Goal: Task Accomplishment & Management: Use online tool/utility

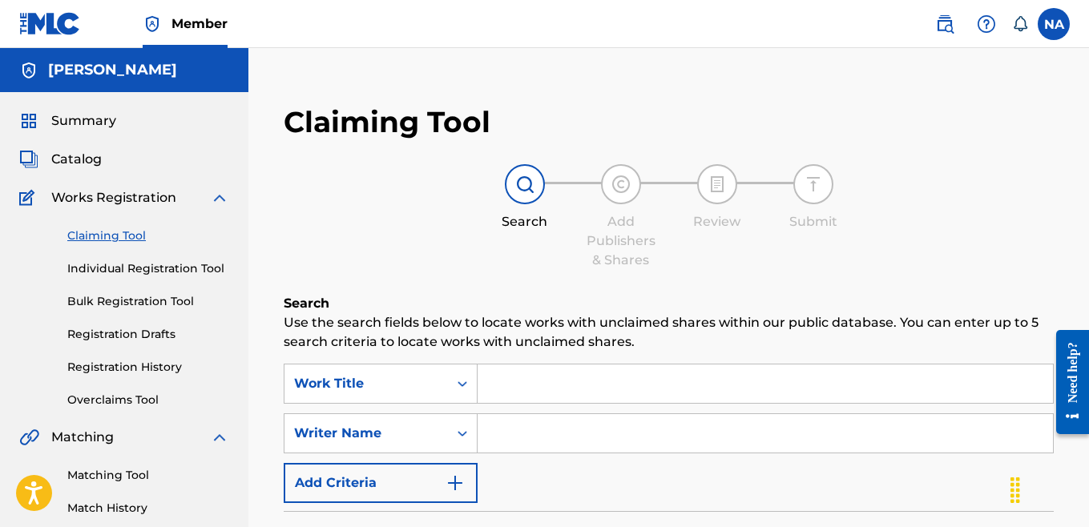
scroll to position [26, 0]
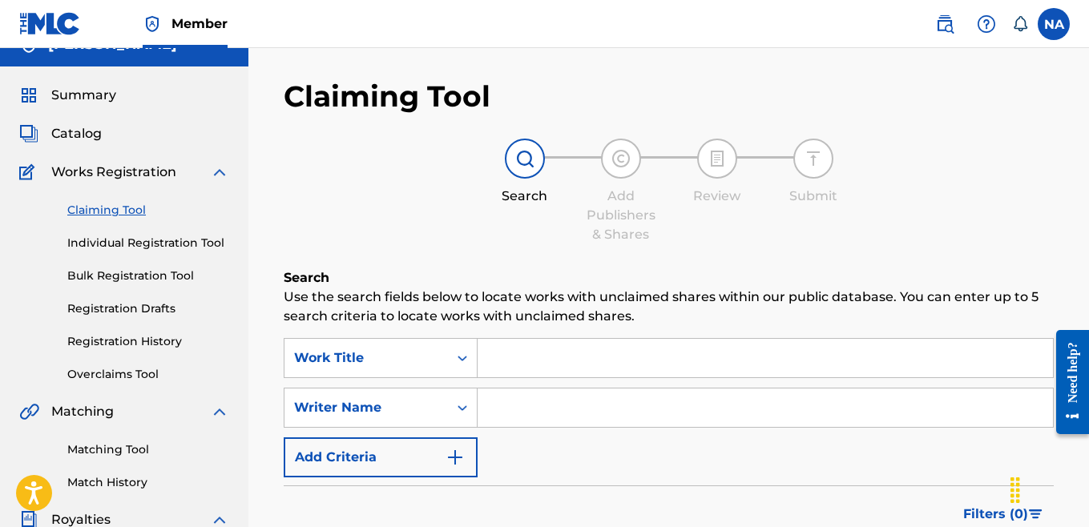
click at [514, 352] on input "Search Form" at bounding box center [764, 358] width 575 height 38
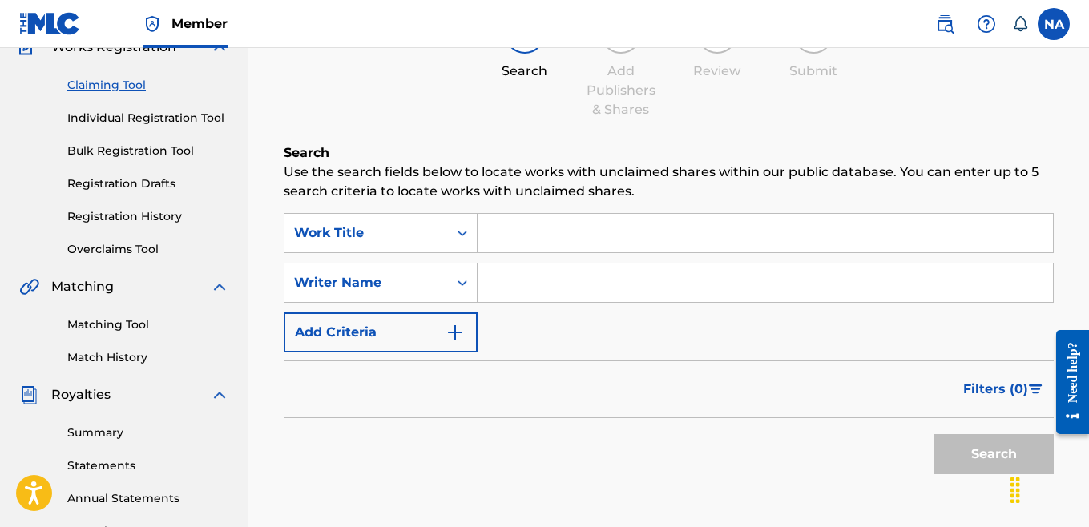
scroll to position [136, 0]
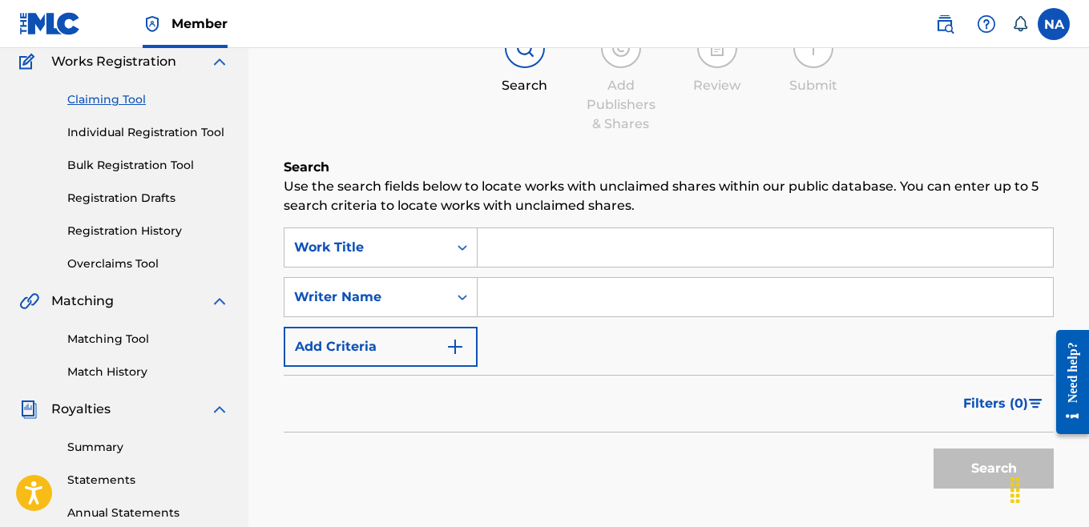
click at [512, 247] on input "Search Form" at bounding box center [764, 247] width 575 height 38
click at [127, 336] on link "Matching Tool" at bounding box center [148, 339] width 162 height 17
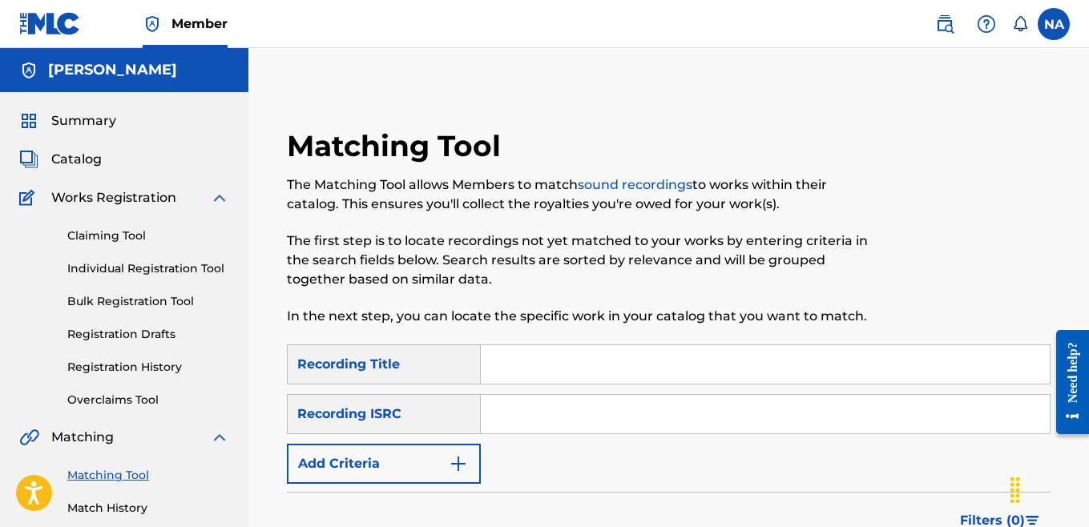
click at [535, 367] on input "Search Form" at bounding box center [765, 364] width 569 height 38
type input "b"
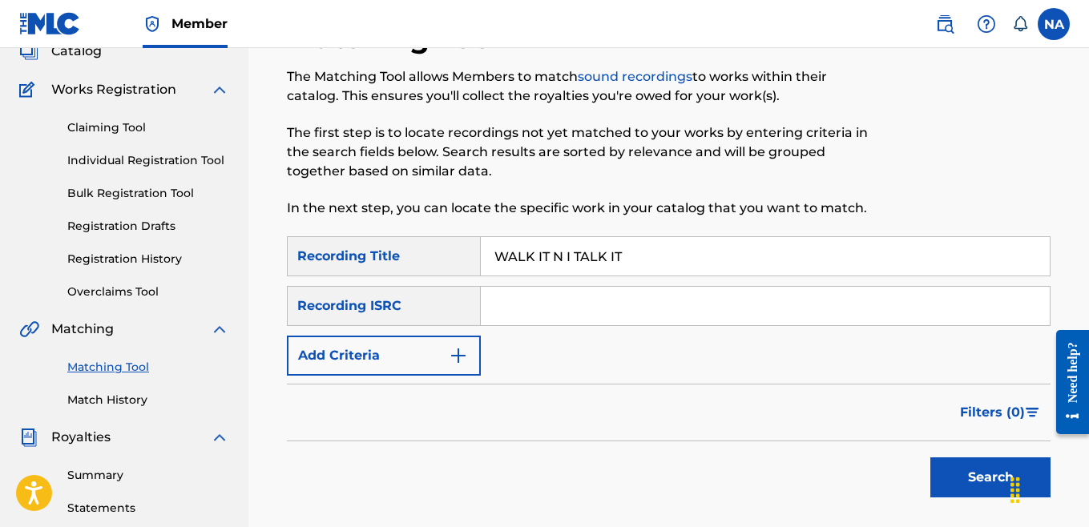
scroll to position [114, 0]
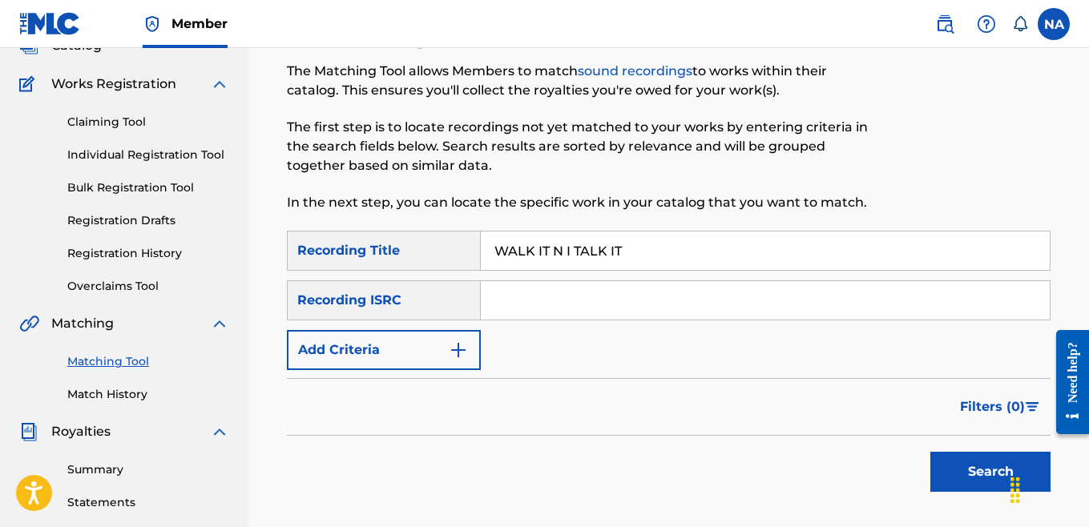
type input "WALK IT N I TALK IT"
click at [953, 469] on button "Search" at bounding box center [990, 472] width 120 height 40
click at [503, 295] on input "Search Form" at bounding box center [765, 300] width 569 height 38
paste input "usl4q2522081"
click at [955, 471] on button "Search" at bounding box center [990, 472] width 120 height 40
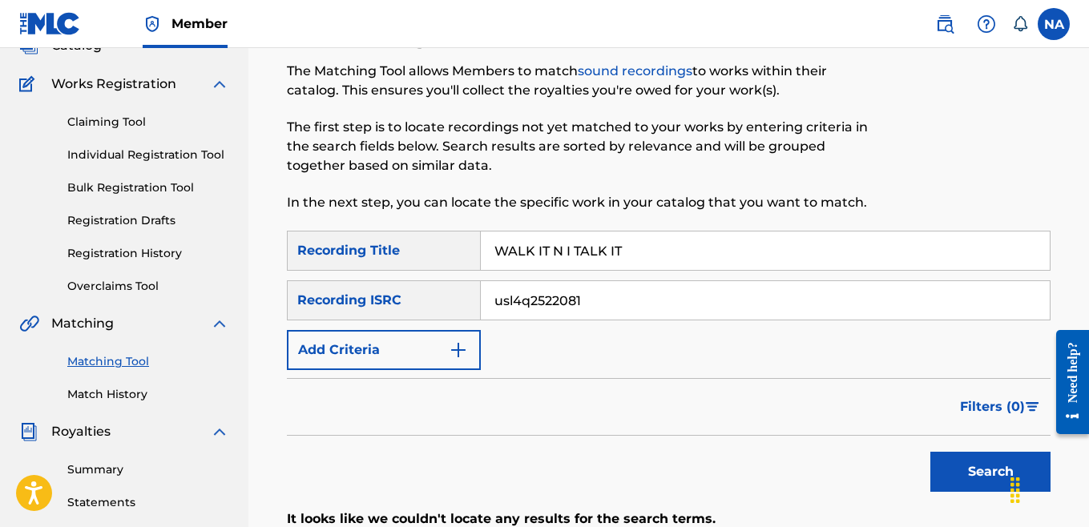
click at [955, 470] on button "Search" at bounding box center [990, 472] width 120 height 40
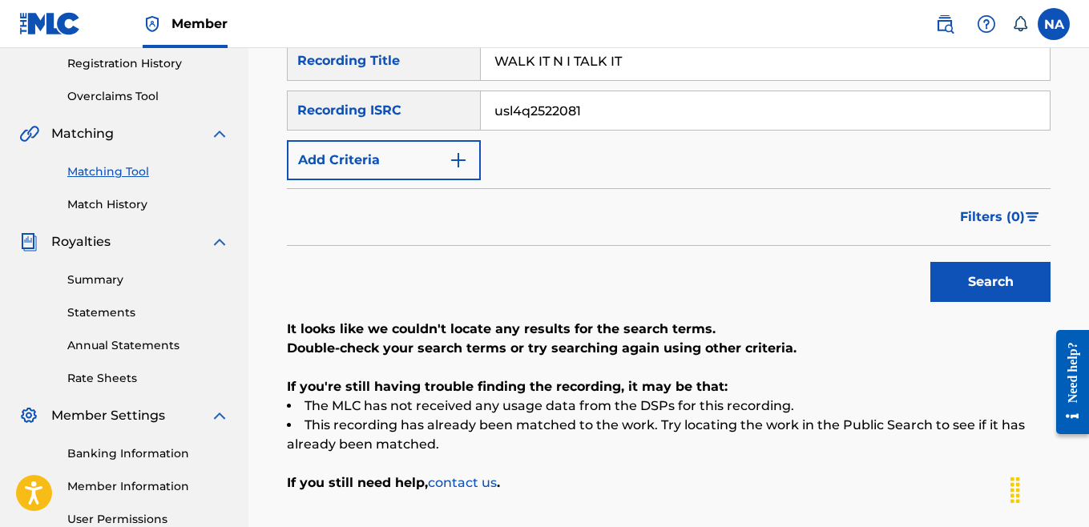
scroll to position [273, 0]
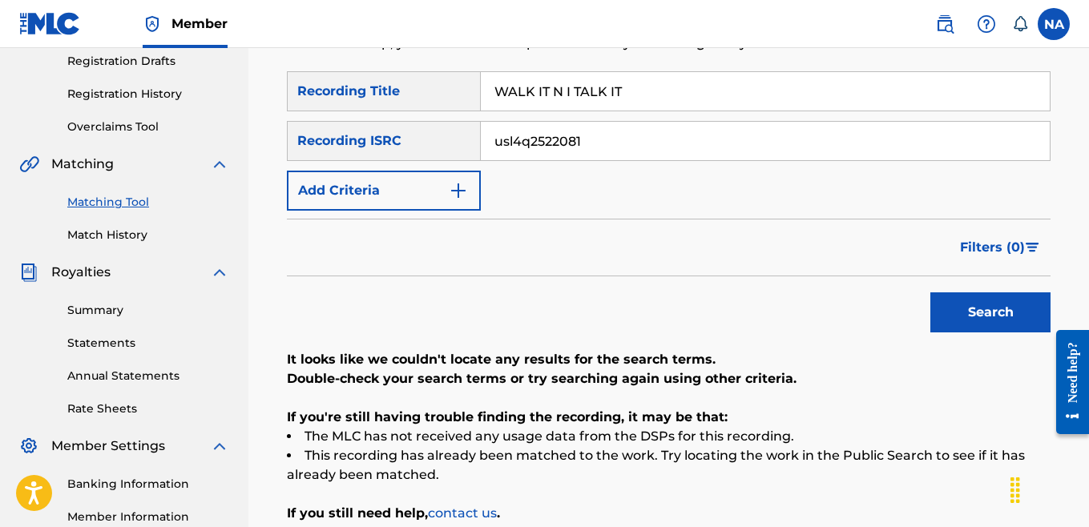
drag, startPoint x: 601, startPoint y: 143, endPoint x: 463, endPoint y: 139, distance: 137.9
click at [463, 139] on div "SearchWithCriteriadc768cef-7c94-406e-a7ef-bfedd804f03b Recording ISRC usl4q2522…" at bounding box center [668, 141] width 763 height 40
paste input "mh92316357"
type input "usmh92316357"
drag, startPoint x: 645, startPoint y: 92, endPoint x: 477, endPoint y: 95, distance: 168.2
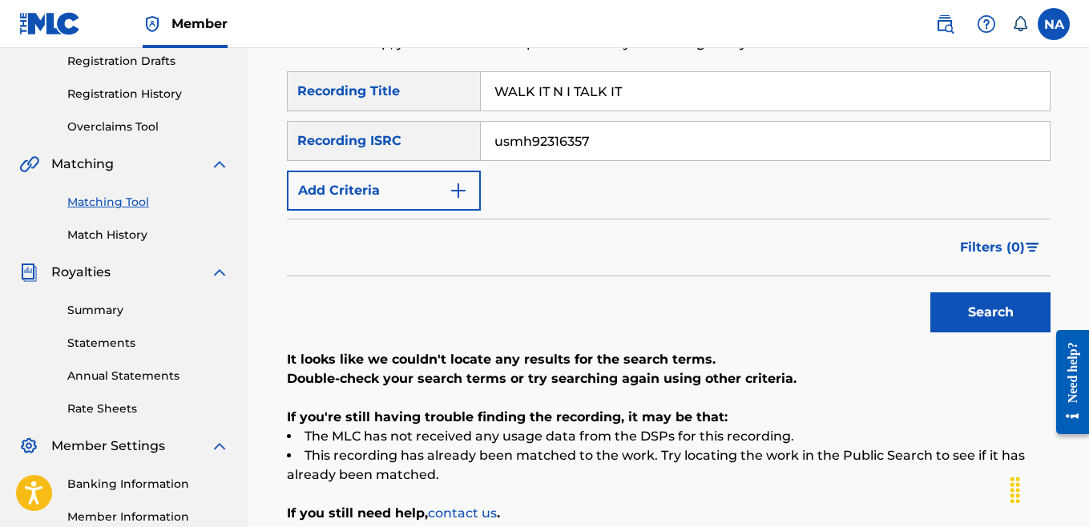
click at [477, 97] on div "SearchWithCriteria47dd78c3-3ea3-4c15-ad8b-b3ab0bb85460 Recording Title WALK IT …" at bounding box center [668, 91] width 763 height 40
type input "BIG BAG"
click at [977, 320] on button "Search" at bounding box center [990, 312] width 120 height 40
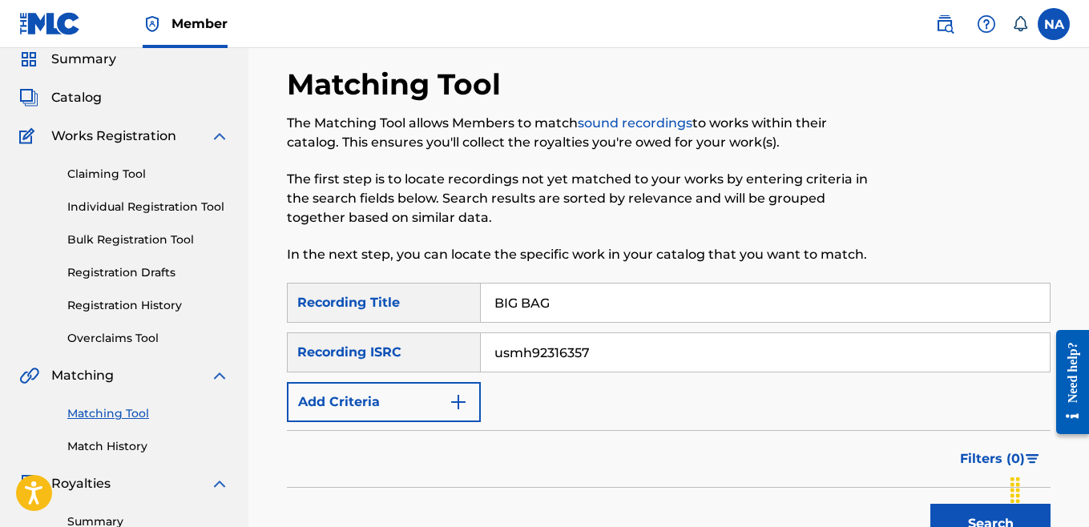
scroll to position [70, 0]
